Goal: Transaction & Acquisition: Purchase product/service

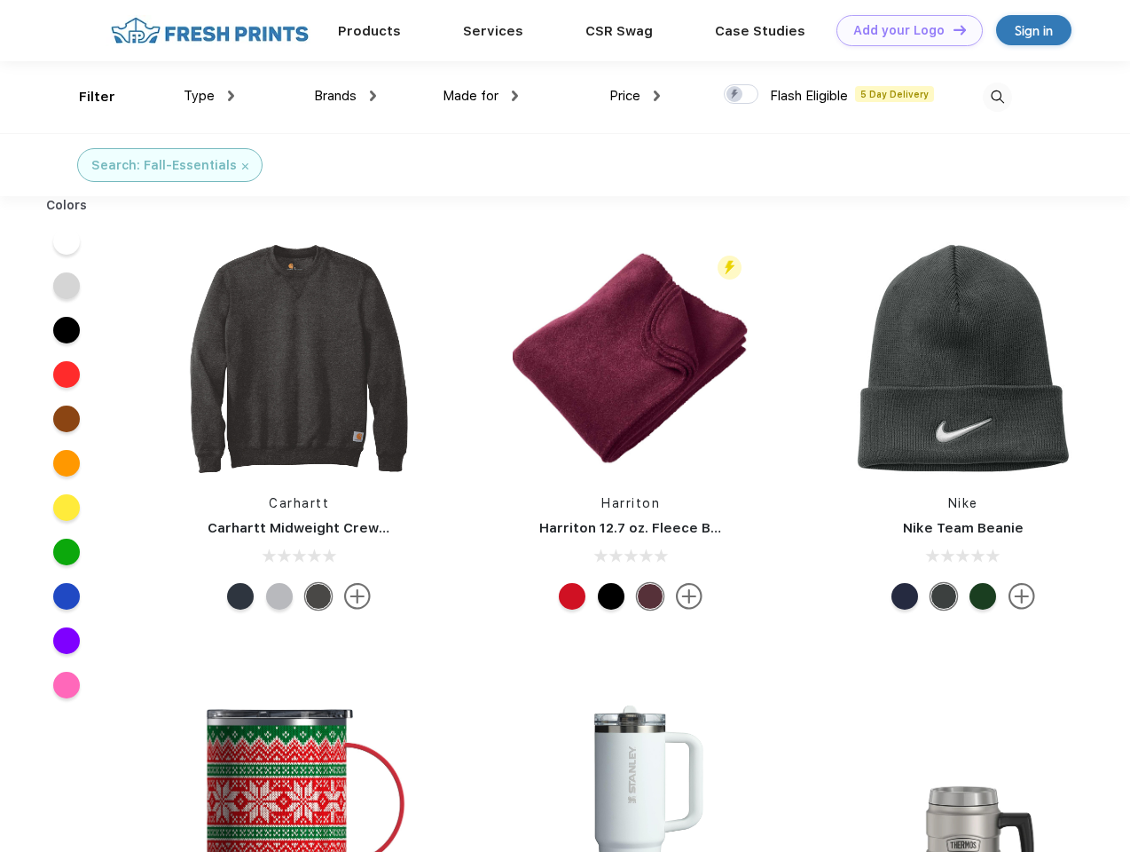
click at [903, 30] on link "Add your Logo Design Tool" at bounding box center [910, 30] width 146 height 31
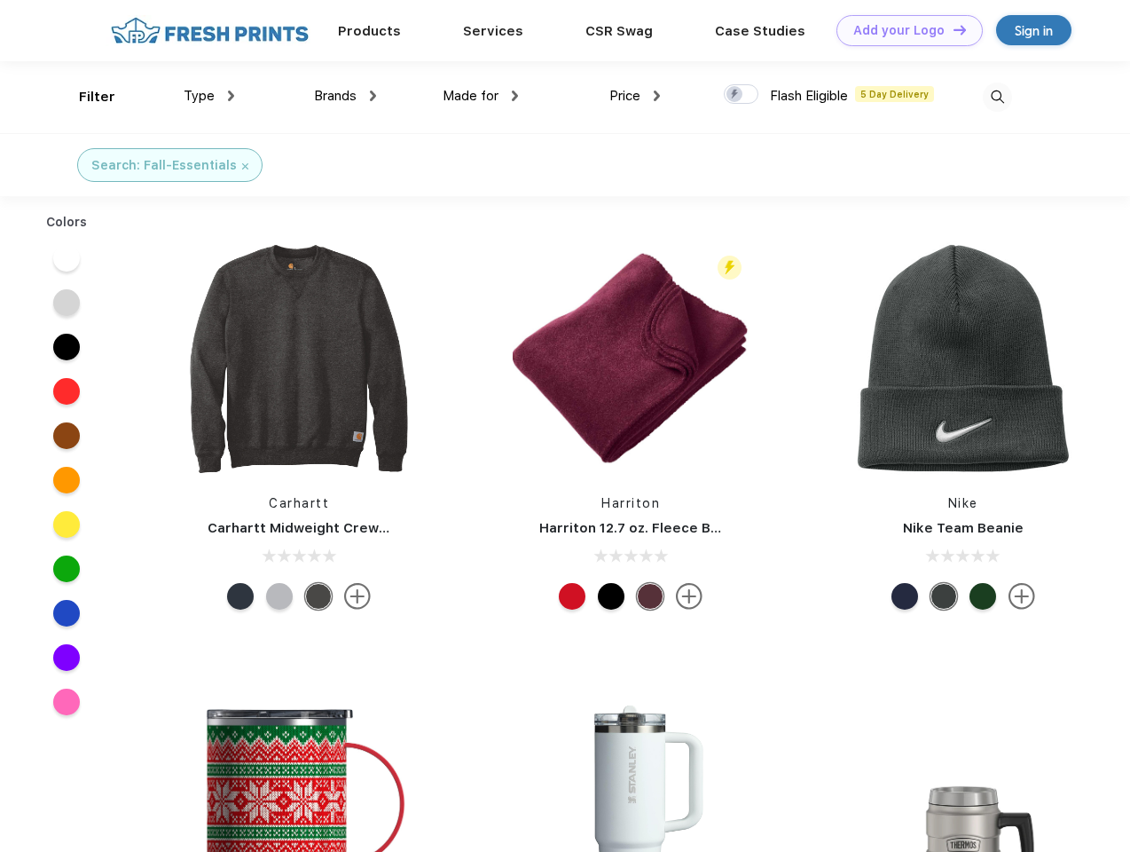
click at [0, 0] on div "Design Tool" at bounding box center [0, 0] width 0 height 0
click at [952, 29] on link "Add your Logo Design Tool" at bounding box center [910, 30] width 146 height 31
click at [85, 97] on div "Filter" at bounding box center [97, 97] width 36 height 20
click at [209, 96] on span "Type" at bounding box center [199, 96] width 31 height 16
click at [345, 96] on span "Brands" at bounding box center [335, 96] width 43 height 16
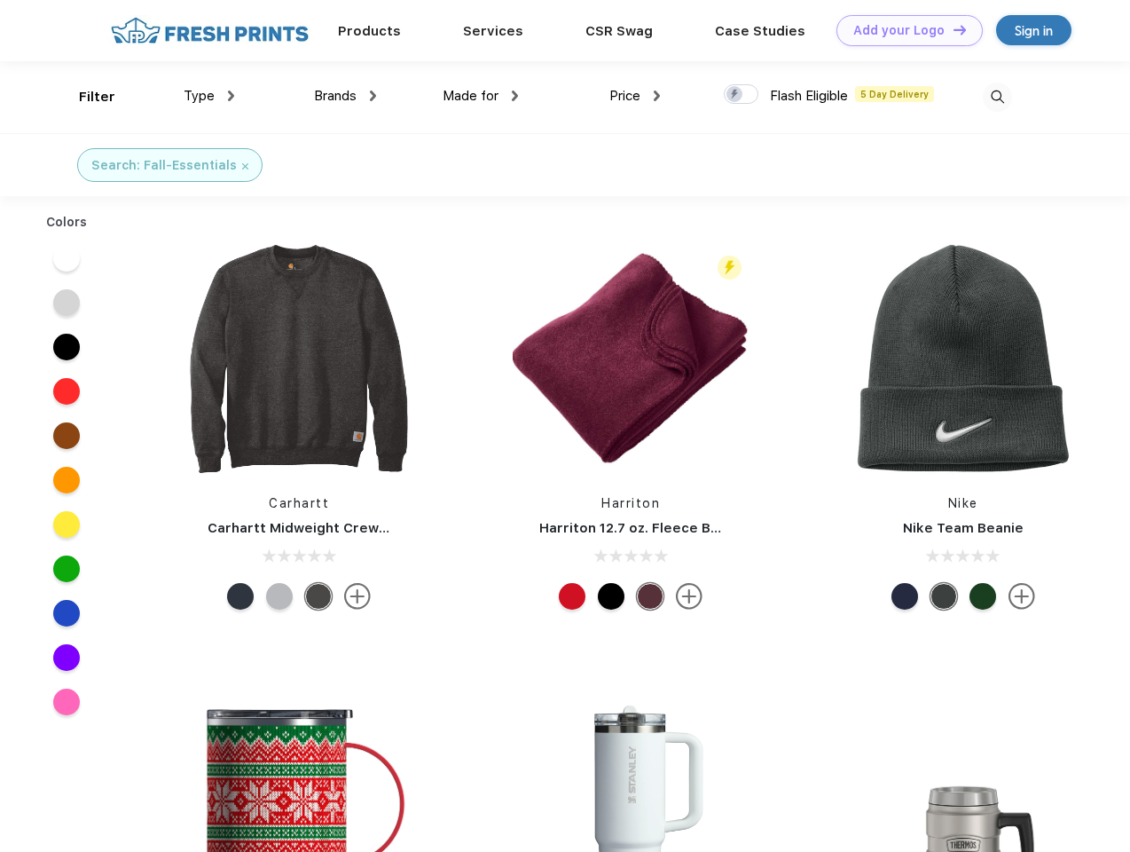
click at [481, 96] on span "Made for" at bounding box center [471, 96] width 56 height 16
click at [635, 96] on span "Price" at bounding box center [625, 96] width 31 height 16
click at [742, 95] on div at bounding box center [741, 94] width 35 height 20
click at [736, 95] on input "checkbox" at bounding box center [730, 89] width 12 height 12
click at [997, 97] on img at bounding box center [997, 97] width 29 height 29
